Goal: Task Accomplishment & Management: Use online tool/utility

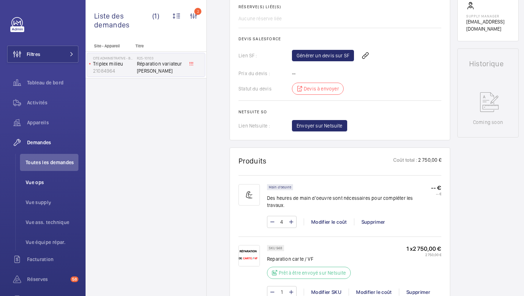
scroll to position [262, 0]
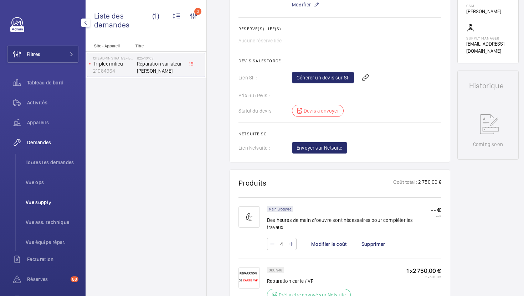
click at [40, 202] on span "Vue supply" at bounding box center [52, 202] width 53 height 7
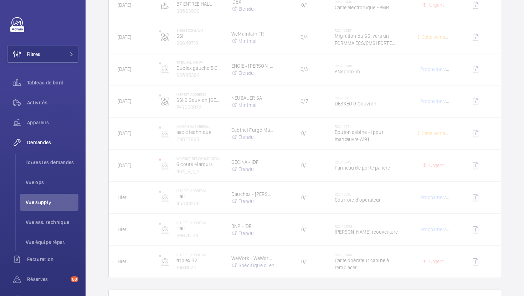
scroll to position [461, 0]
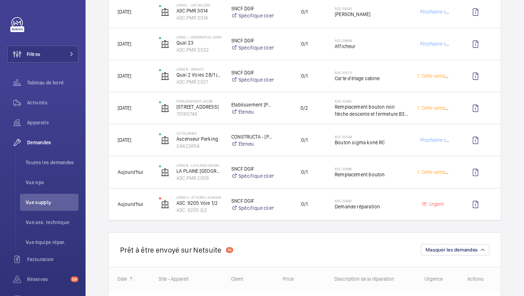
scroll to position [823, 0]
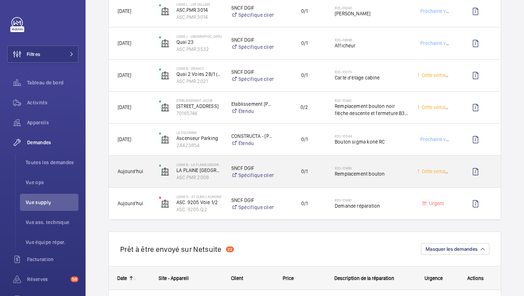
click at [381, 186] on div "R25-10866 Remplacement bouton" at bounding box center [367, 172] width 82 height 32
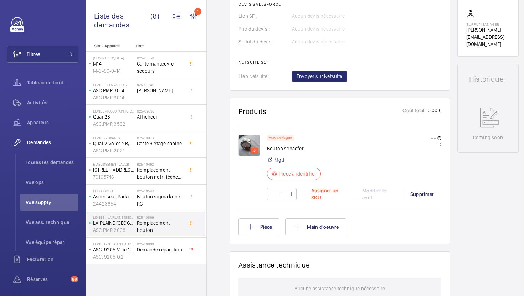
scroll to position [318, 0]
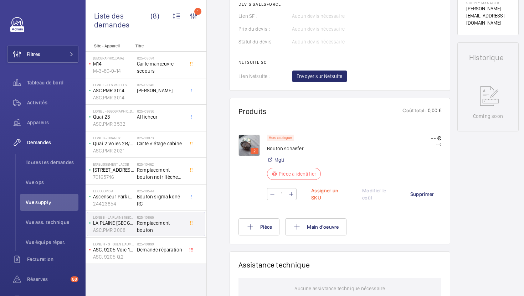
click at [331, 191] on div "Assigner un SKU" at bounding box center [329, 194] width 51 height 14
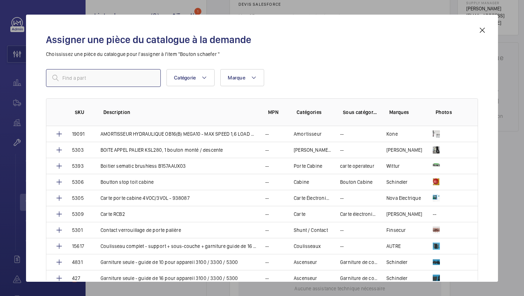
click at [124, 78] on input "text" at bounding box center [103, 78] width 115 height 18
paste input "4541"
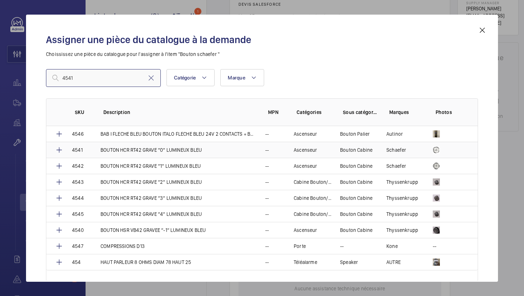
type input "4541"
click at [214, 154] on td "BOUTON HCR RT42 GRAVE “0“ LUMINEUX BLEU" at bounding box center [174, 150] width 165 height 16
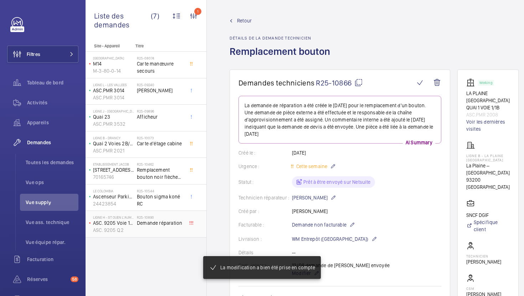
click at [164, 232] on div "R25-10890 Demande réparation" at bounding box center [160, 225] width 47 height 21
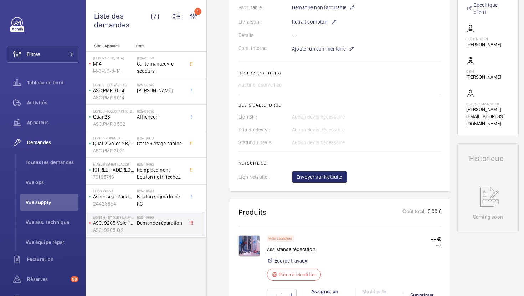
scroll to position [209, 0]
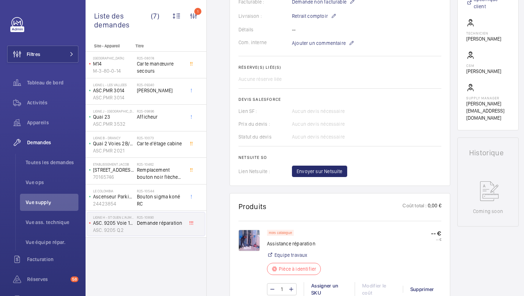
click at [244, 251] on img at bounding box center [249, 240] width 21 height 21
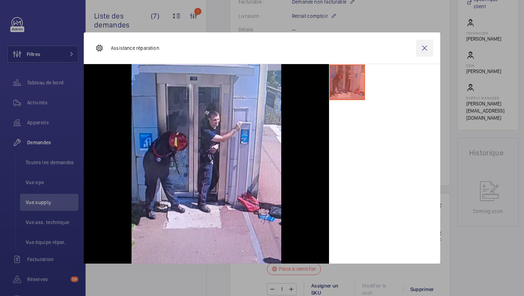
click at [424, 51] on wm-front-icon-button at bounding box center [424, 48] width 17 height 17
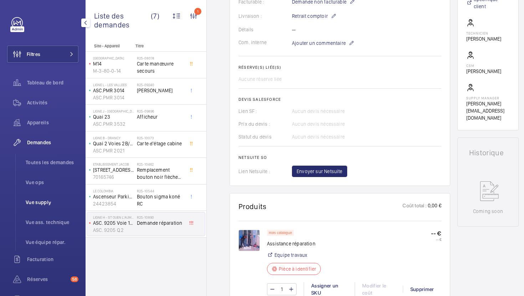
click at [52, 200] on span "Vue supply" at bounding box center [52, 202] width 53 height 7
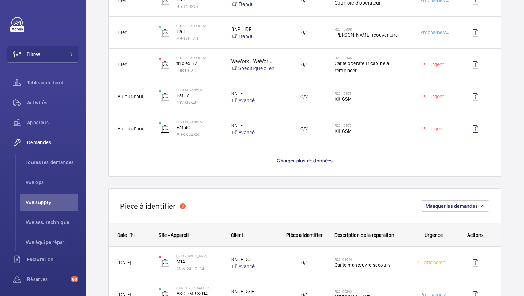
scroll to position [622, 0]
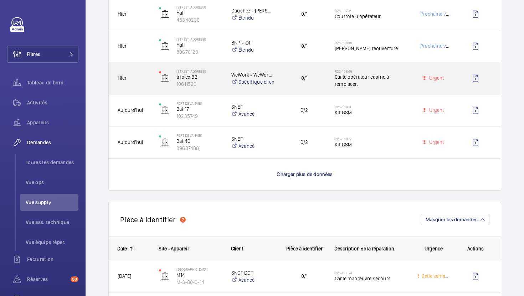
click at [322, 90] on div "0/1" at bounding box center [300, 78] width 52 height 32
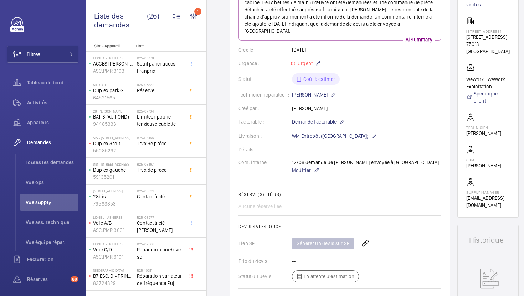
scroll to position [68, 0]
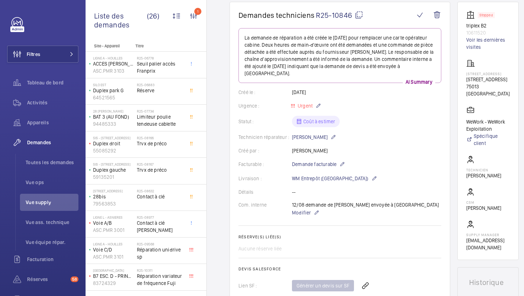
click at [360, 16] on mat-icon at bounding box center [359, 15] width 9 height 9
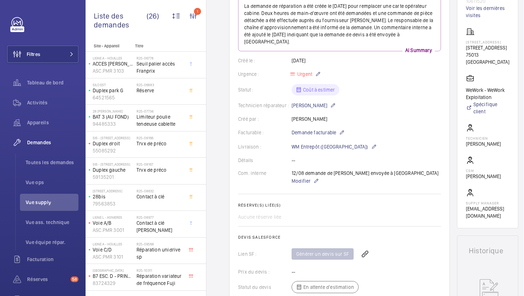
scroll to position [63, 0]
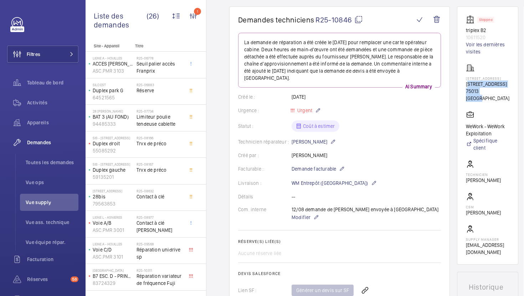
drag, startPoint x: 496, startPoint y: 96, endPoint x: 467, endPoint y: 85, distance: 31.6
click at [467, 85] on div "[STREET_ADDRESS][GEOGRAPHIC_DATA][STREET_ADDRESS]" at bounding box center [487, 83] width 43 height 38
copy div "[STREET_ADDRESS]"
click at [293, 215] on span "Modifier" at bounding box center [301, 217] width 19 height 7
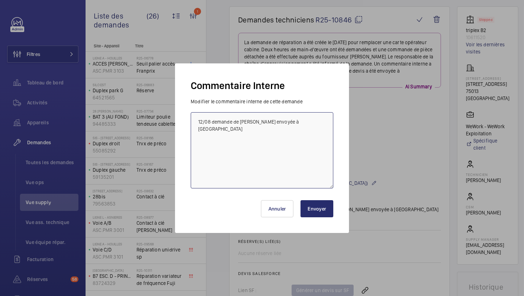
click at [198, 123] on textarea "12/08 demande de [PERSON_NAME] envoyée à [GEOGRAPHIC_DATA]" at bounding box center [262, 150] width 143 height 76
type textarea "13/08 besoin de plus d'info pour le frs, tech informé 12/08 demande de devis en…"
click at [311, 212] on button "Envoyer" at bounding box center [317, 208] width 33 height 17
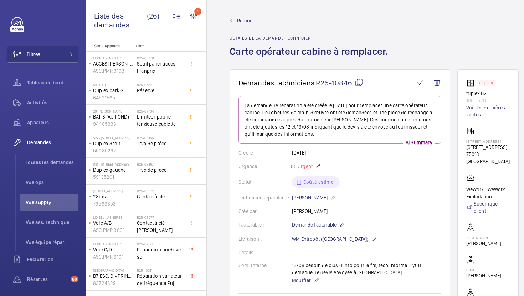
scroll to position [287, 0]
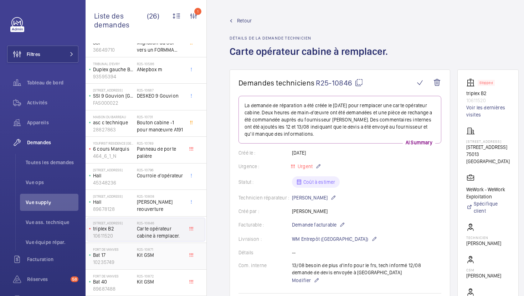
click at [173, 252] on span "Kit GSM" at bounding box center [160, 255] width 47 height 7
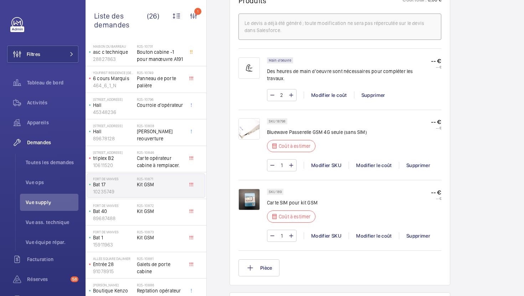
scroll to position [450, 0]
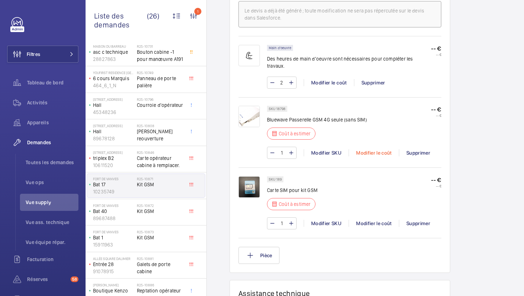
click at [374, 149] on div "Modifier le coût" at bounding box center [374, 152] width 50 height 7
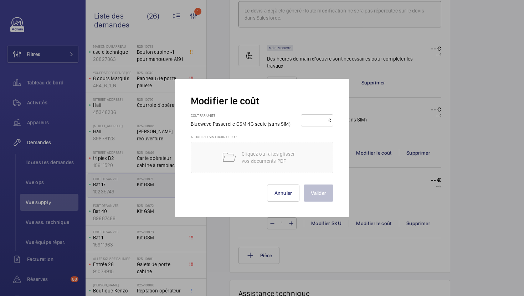
click at [316, 124] on input "number" at bounding box center [315, 120] width 25 height 11
type input "210"
click at [318, 194] on button "Valider" at bounding box center [319, 193] width 30 height 17
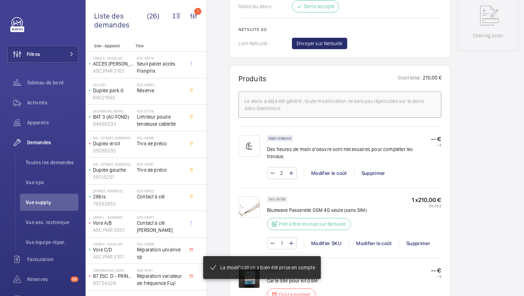
scroll to position [487, 0]
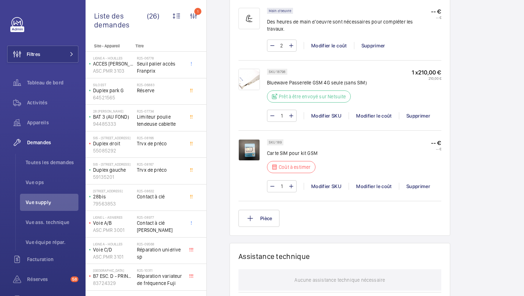
click at [372, 185] on div "1 Modifier SKU Modifier le coût Supprimer" at bounding box center [354, 186] width 174 height 12
click at [373, 183] on div "Modifier le coût" at bounding box center [374, 186] width 50 height 7
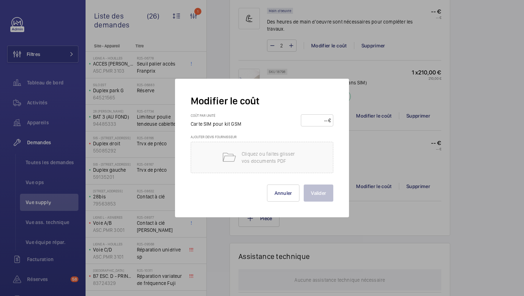
click at [322, 122] on input "number" at bounding box center [315, 120] width 25 height 11
type input "10"
click at [309, 188] on button "Valider" at bounding box center [319, 193] width 30 height 17
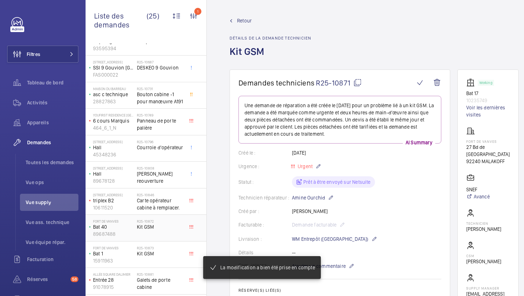
click at [175, 219] on div "R25-10872 Kit GSM" at bounding box center [160, 229] width 47 height 21
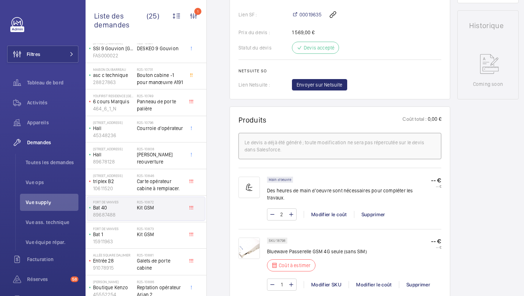
scroll to position [350, 0]
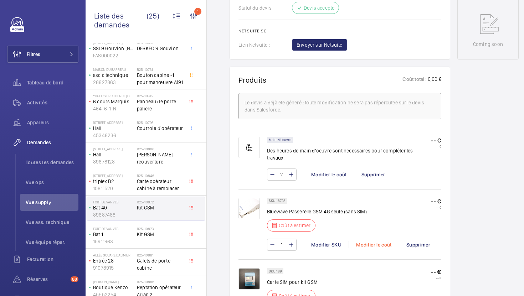
click at [365, 245] on div "Modifier le coût" at bounding box center [374, 244] width 50 height 7
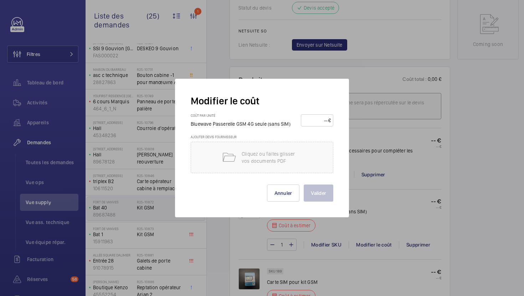
click at [319, 124] on input "number" at bounding box center [315, 120] width 25 height 11
type input "210"
click at [316, 197] on button "Valider" at bounding box center [319, 193] width 30 height 17
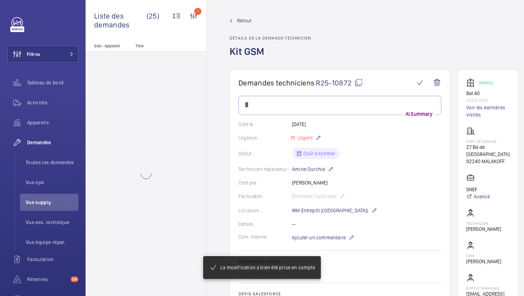
scroll to position [0, 0]
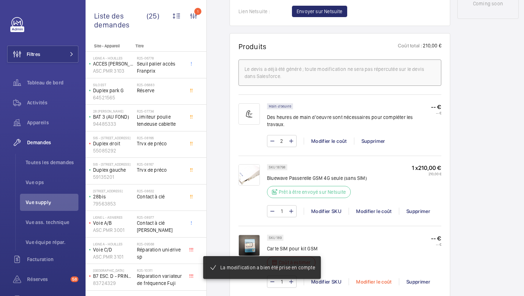
click at [364, 278] on div "Modifier le coût" at bounding box center [374, 281] width 50 height 7
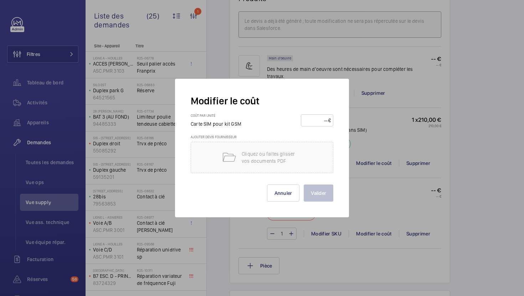
click at [317, 118] on input "number" at bounding box center [315, 120] width 25 height 11
type input "10"
click at [331, 197] on button "Valider" at bounding box center [319, 193] width 30 height 17
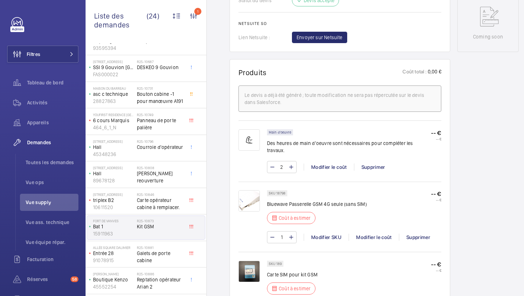
scroll to position [370, 0]
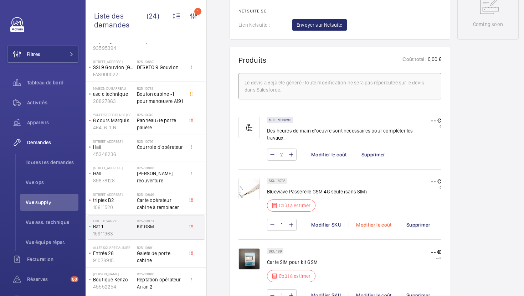
click at [382, 221] on div "Modifier le coût" at bounding box center [374, 224] width 50 height 7
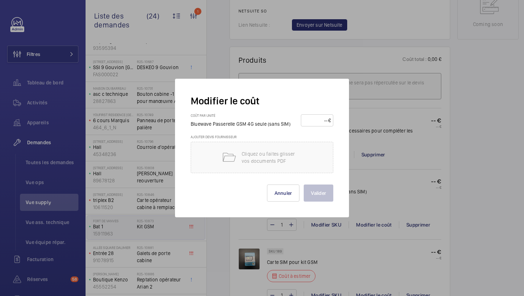
click at [321, 123] on input "number" at bounding box center [315, 120] width 25 height 11
type input "210"
click at [319, 192] on button "Valider" at bounding box center [319, 193] width 30 height 17
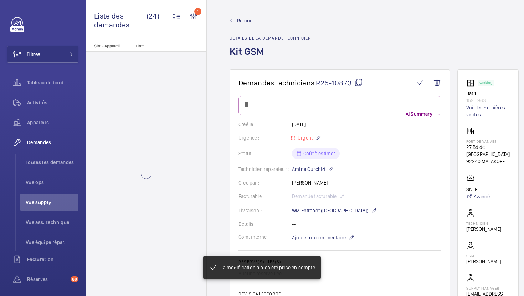
scroll to position [0, 0]
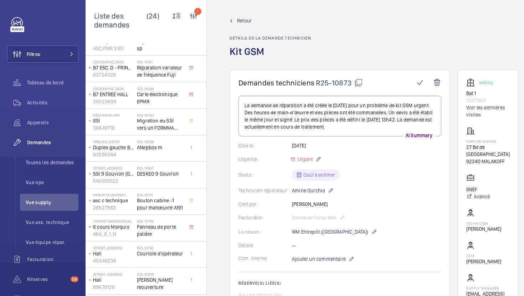
scroll to position [359, 0]
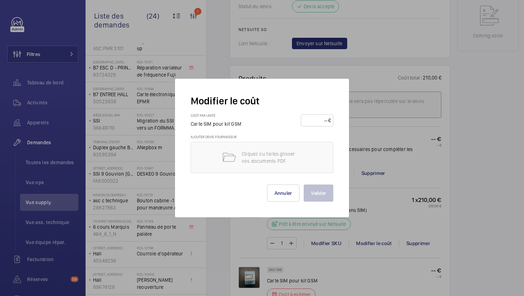
scroll to position [429, 0]
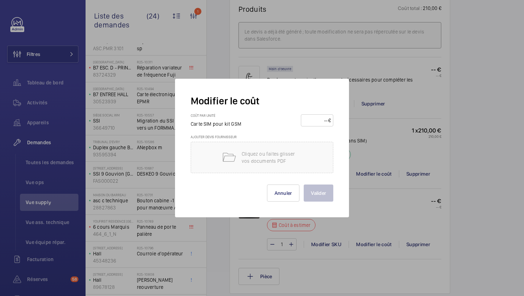
click at [314, 123] on input "number" at bounding box center [315, 120] width 25 height 11
type input "10"
click at [322, 193] on button "Valider" at bounding box center [319, 193] width 30 height 17
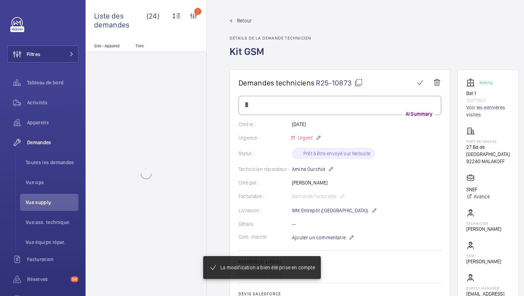
scroll to position [0, 0]
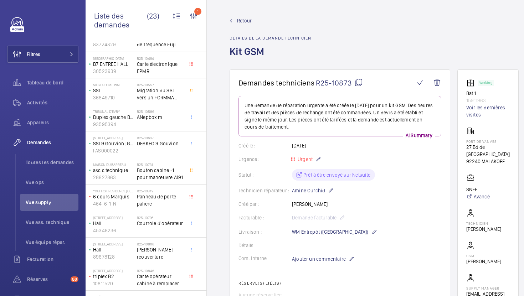
scroll to position [367, 0]
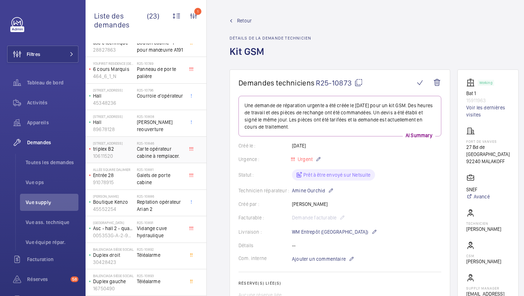
click at [181, 157] on span "Carte opérateur cabine à remplacer." at bounding box center [160, 152] width 47 height 14
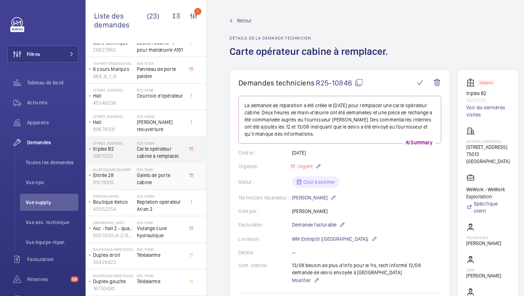
click at [180, 185] on span "Galets de porte cabine" at bounding box center [160, 179] width 47 height 14
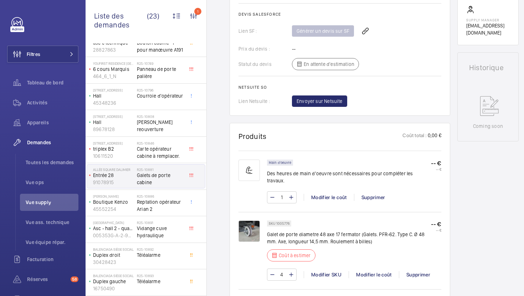
scroll to position [316, 0]
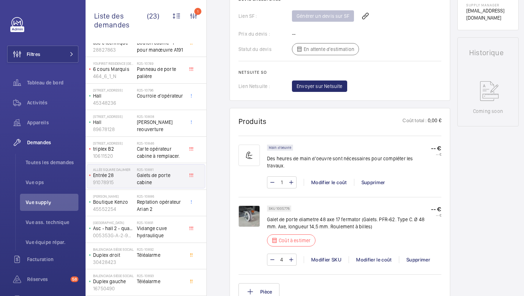
click at [248, 214] on img at bounding box center [249, 216] width 21 height 21
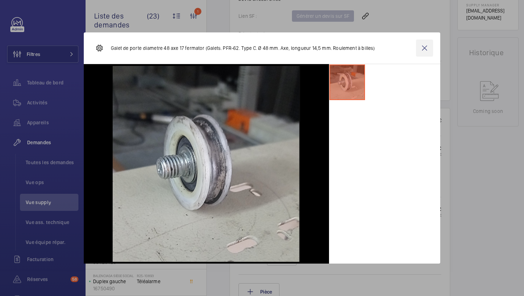
click at [426, 52] on wm-front-icon-button at bounding box center [424, 48] width 17 height 17
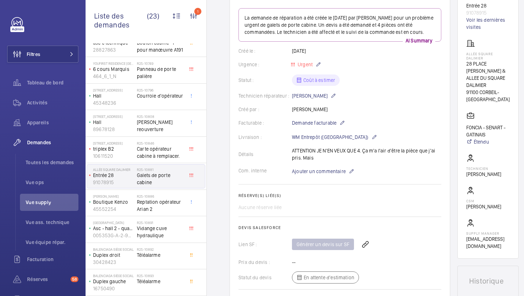
scroll to position [412, 0]
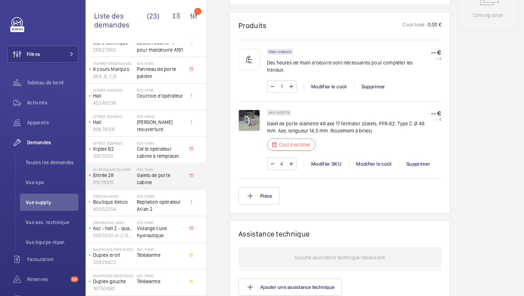
click at [285, 112] on p "SKU 1005776" at bounding box center [279, 113] width 21 height 2
copy p "1005776"
